Goal: Task Accomplishment & Management: Manage account settings

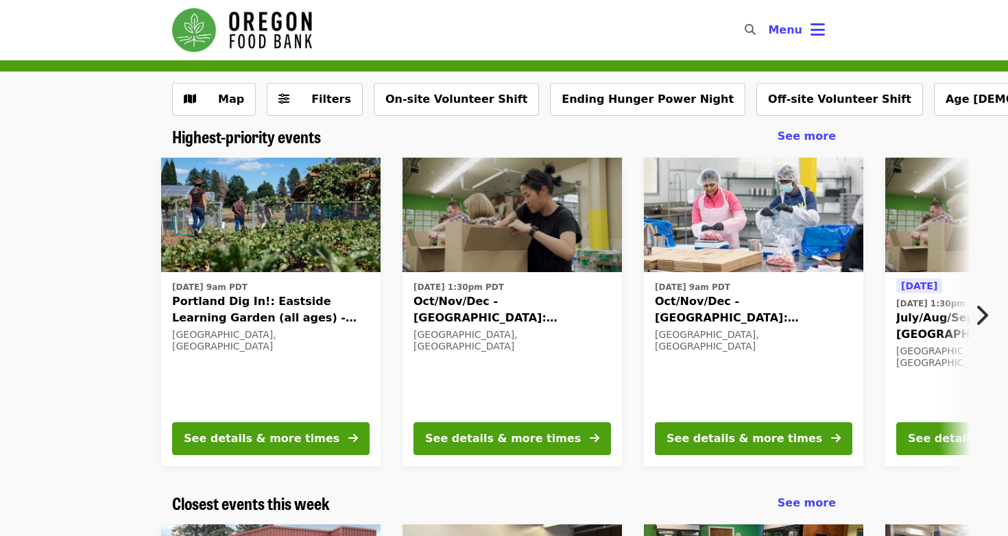
click at [482, 271] on img at bounding box center [511, 215] width 219 height 115
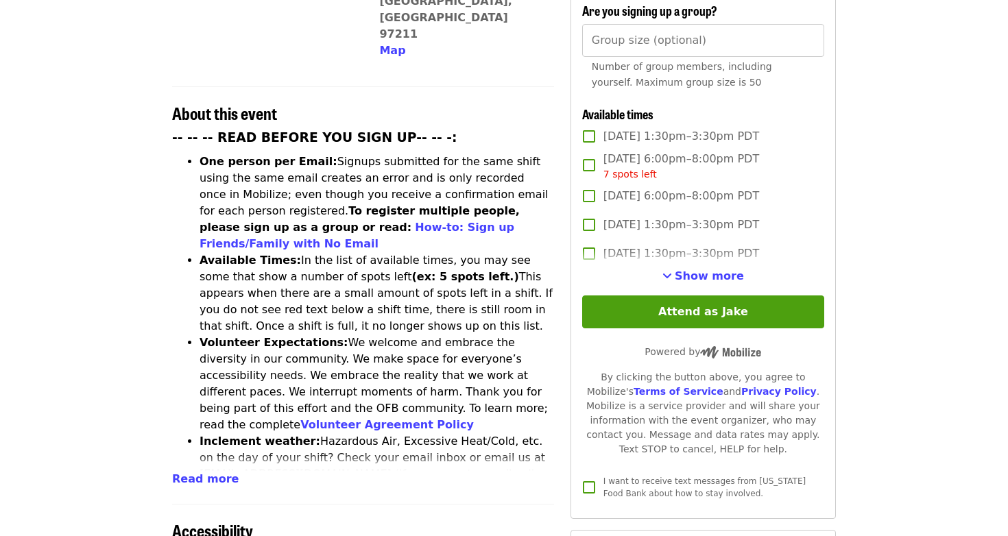
scroll to position [457, 0]
click at [707, 270] on span "Show more" at bounding box center [709, 276] width 69 height 13
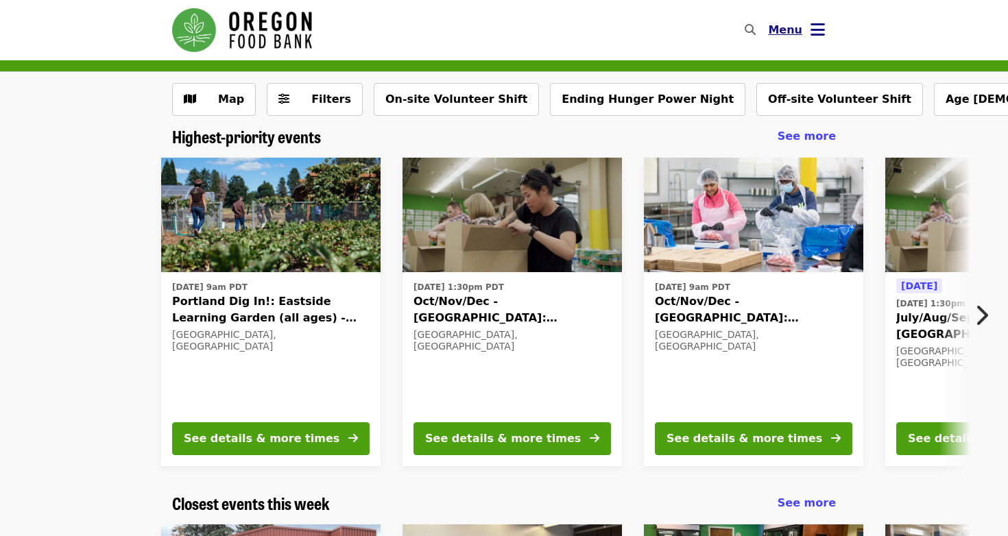
click at [825, 38] on button "Menu" at bounding box center [796, 30] width 79 height 33
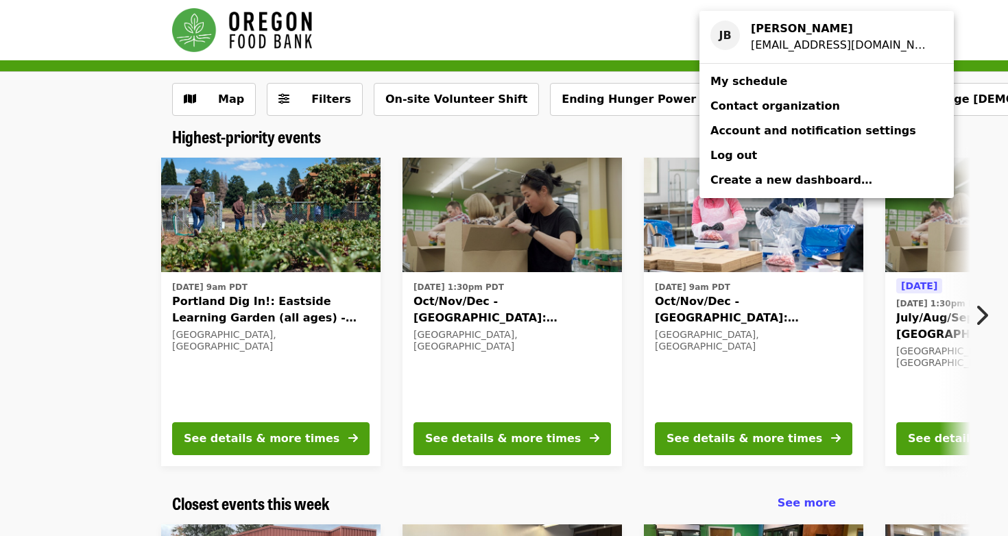
click at [804, 81] on link "My schedule" at bounding box center [826, 81] width 254 height 25
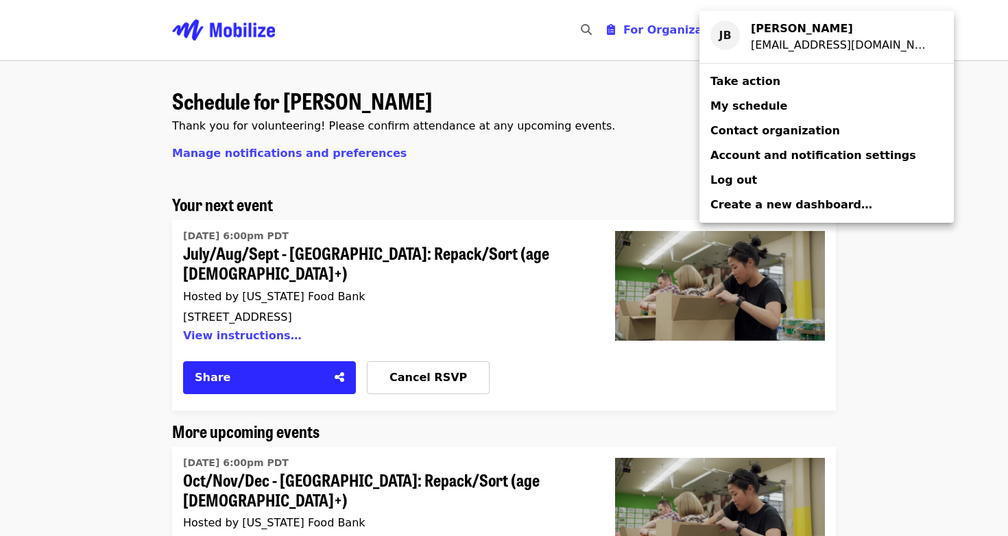
click at [147, 274] on div "Account menu" at bounding box center [504, 268] width 1008 height 536
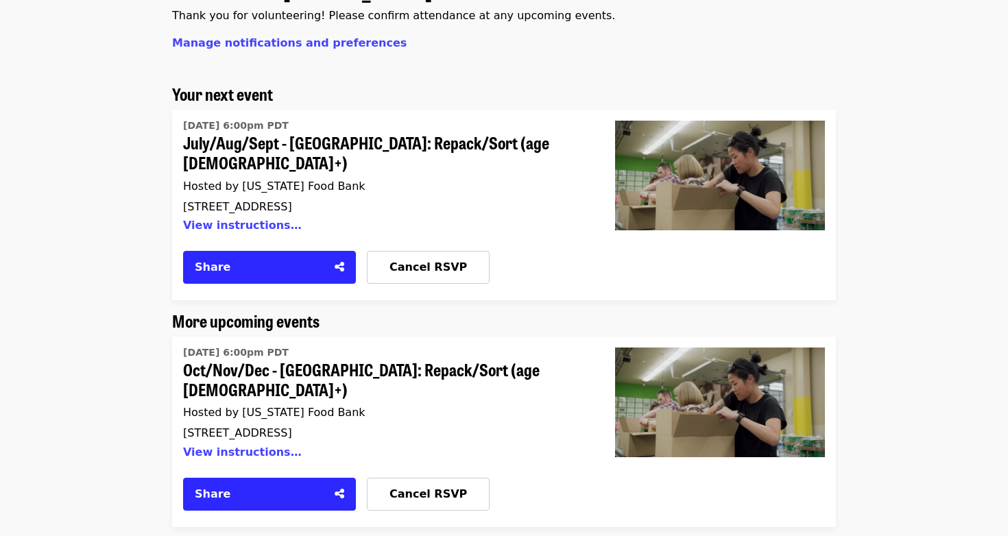
scroll to position [127, 0]
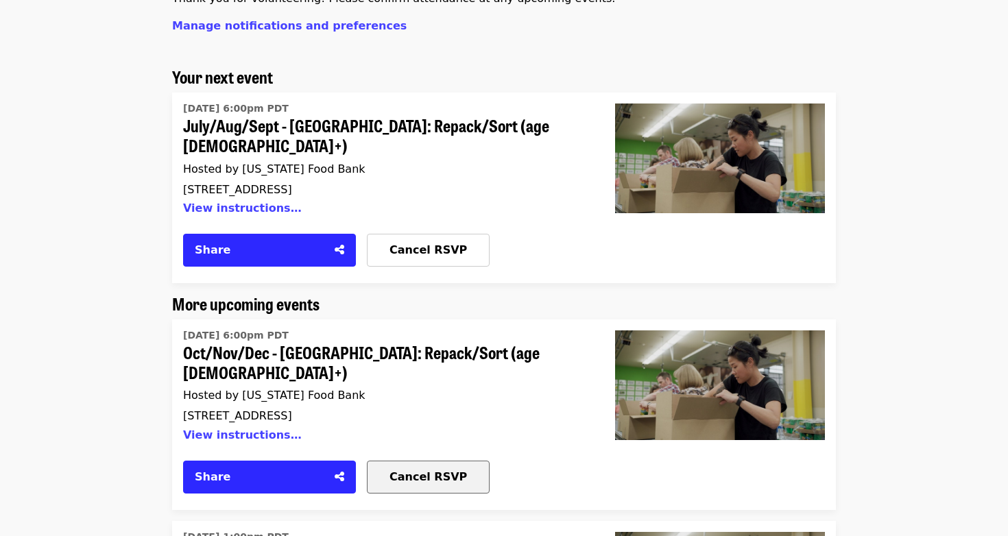
click at [386, 469] on div "Cancel RSVP" at bounding box center [427, 477] width 121 height 16
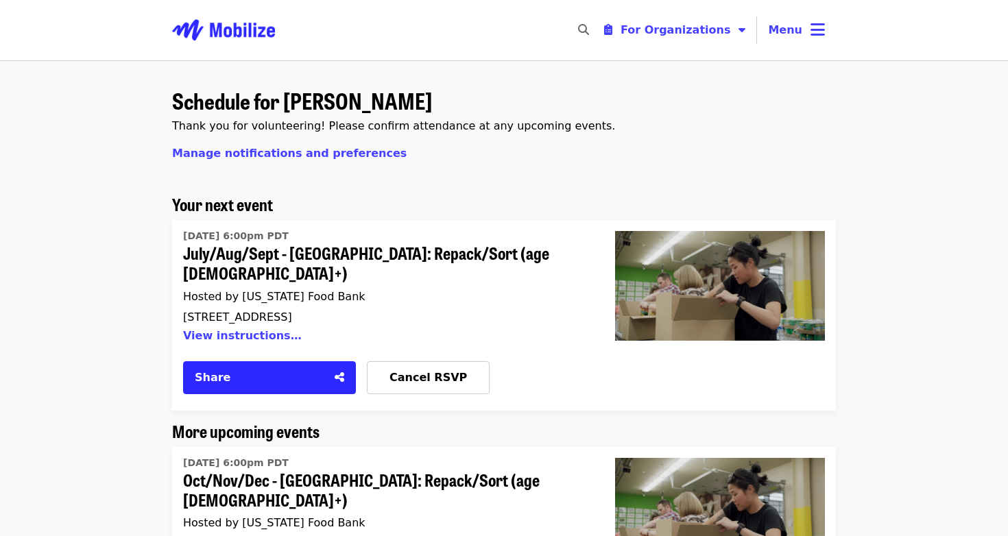
scroll to position [0, 0]
click at [821, 28] on icon "bars icon" at bounding box center [817, 30] width 14 height 20
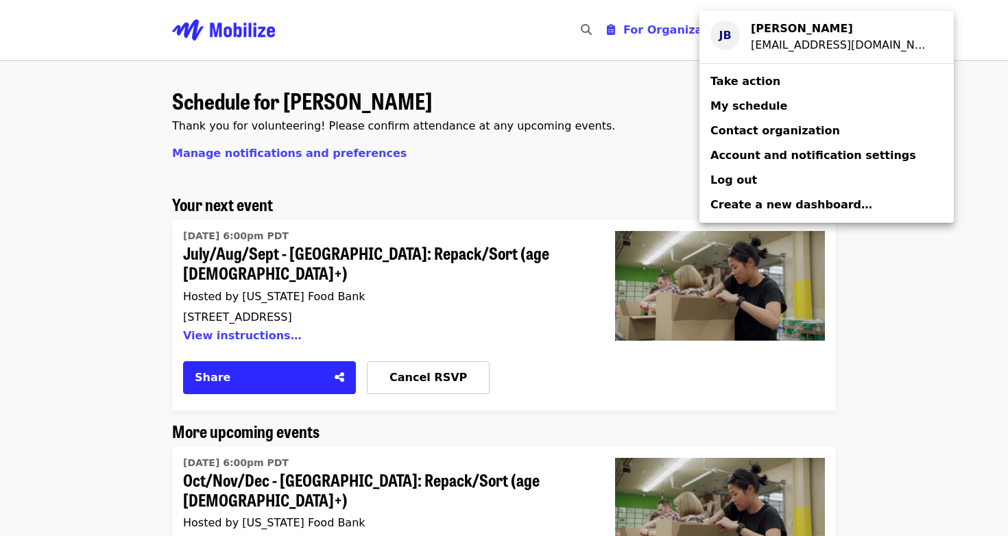
click at [803, 32] on strong "Jake Birkel" at bounding box center [802, 28] width 102 height 13
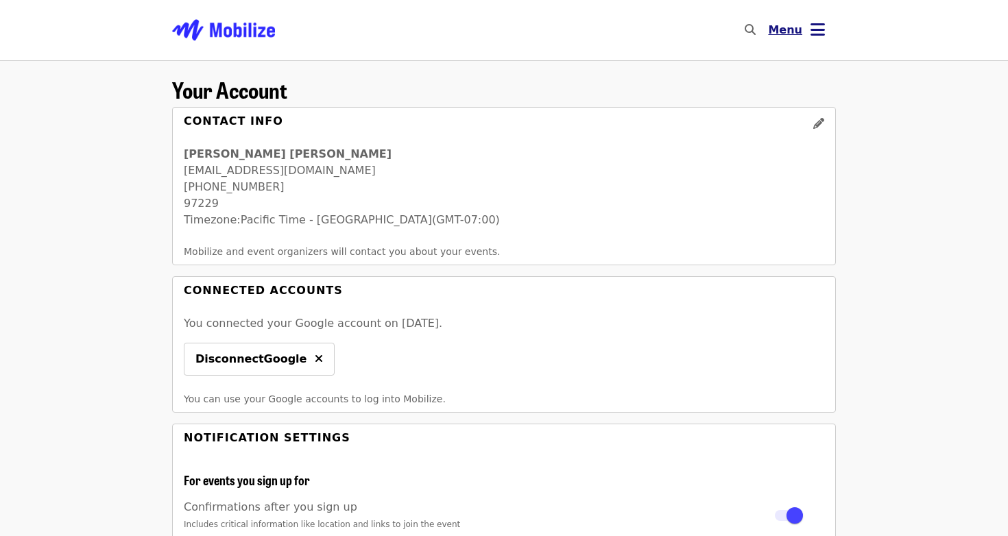
click at [796, 36] on span "Menu" at bounding box center [785, 29] width 34 height 13
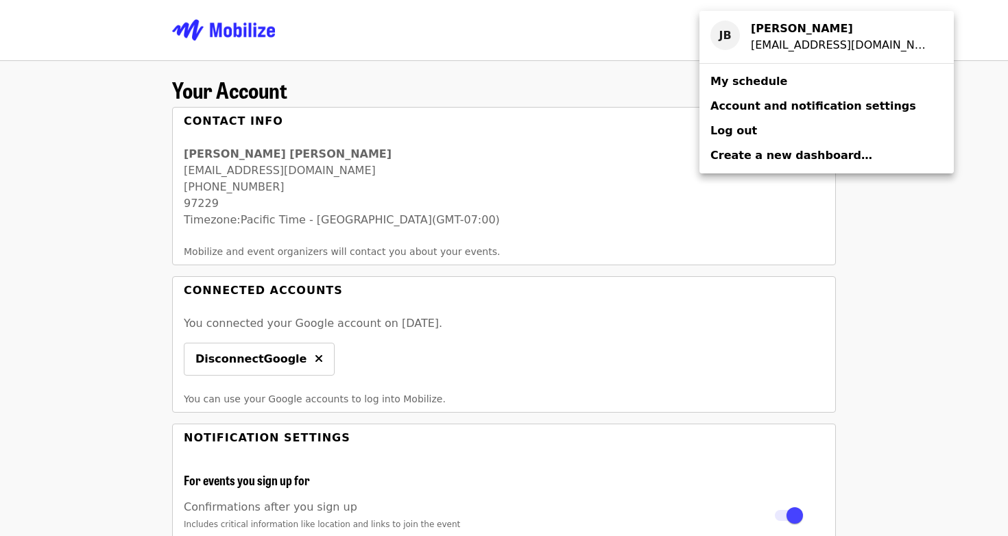
click at [768, 82] on span "My schedule" at bounding box center [748, 81] width 77 height 13
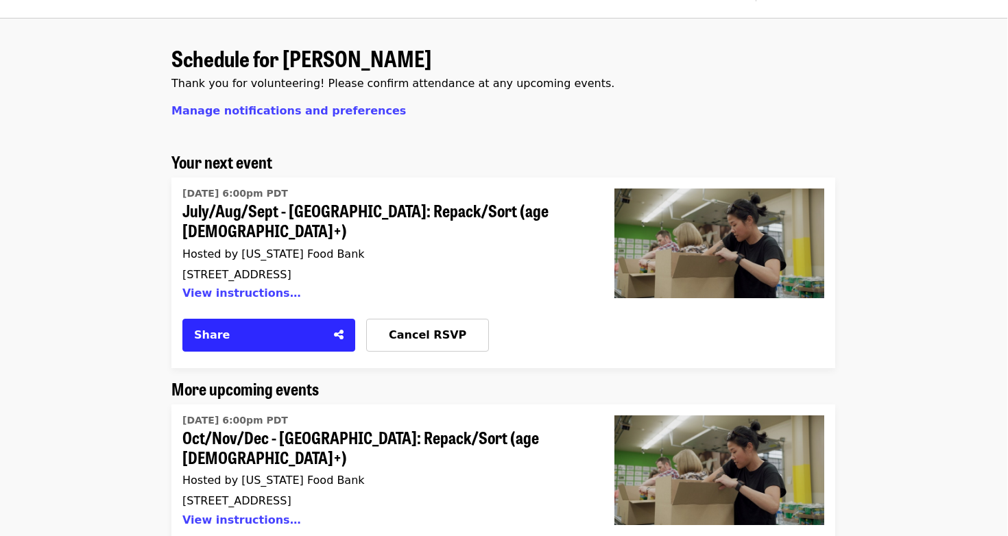
scroll to position [55, 1]
